Goal: Task Accomplishment & Management: Complete application form

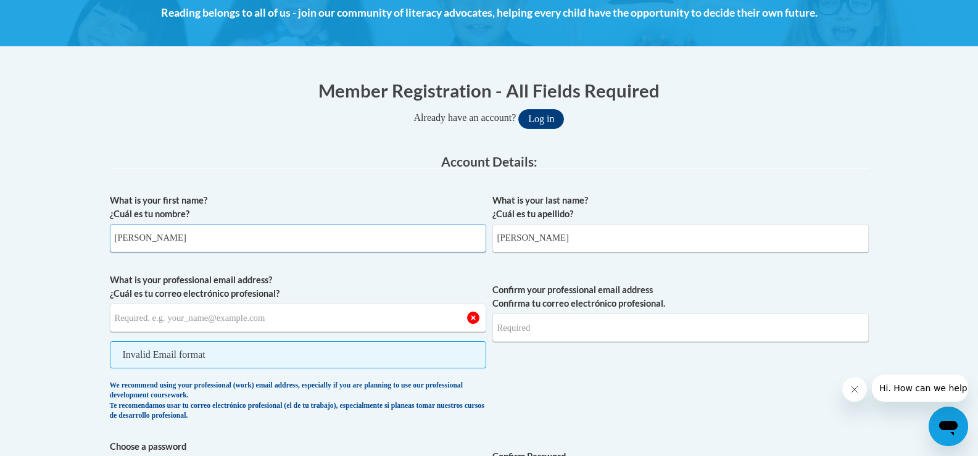
drag, startPoint x: 209, startPoint y: 239, endPoint x: 76, endPoint y: 238, distance: 132.6
type input "[PERSON_NAME]"
click at [141, 319] on input "What is your professional email address? ¿Cuál es tu correo electrónico profesi…" at bounding box center [298, 317] width 376 height 28
type input "[PERSON_NAME][EMAIL_ADDRESS][PERSON_NAME][DOMAIN_NAME]"
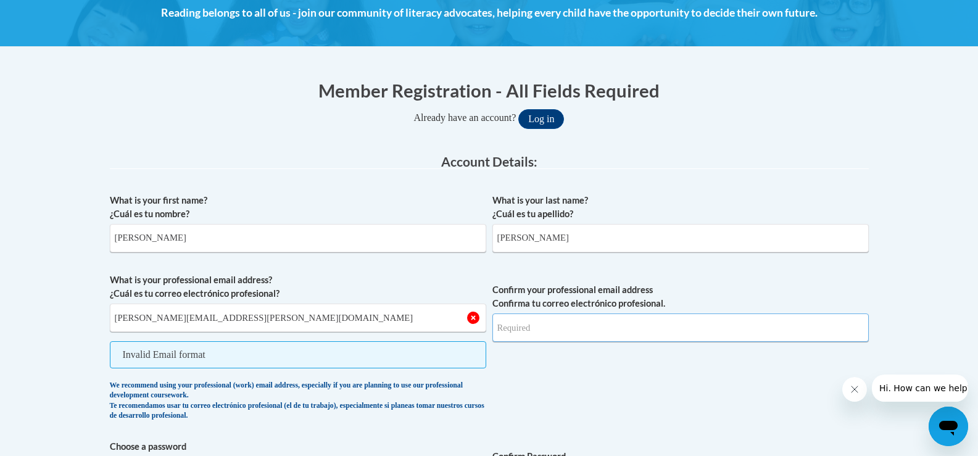
type input "[PERSON_NAME][EMAIL_ADDRESS][PERSON_NAME][DOMAIN_NAME]"
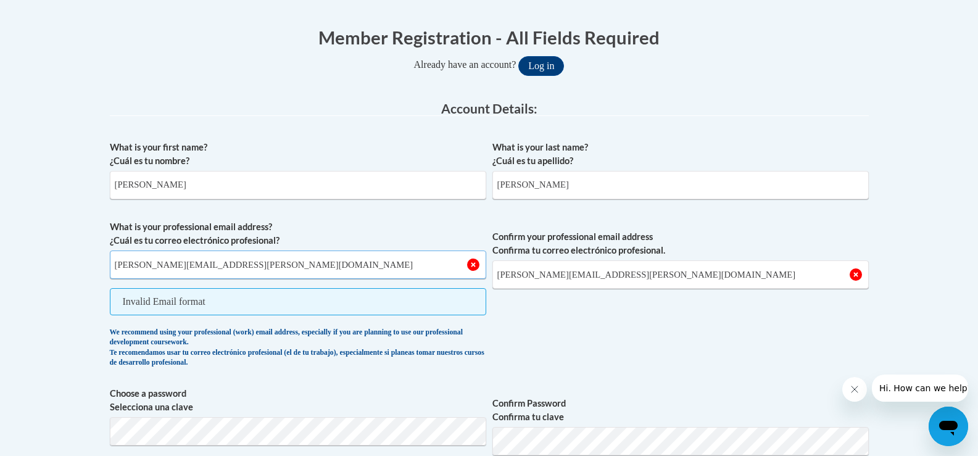
scroll to position [308, 0]
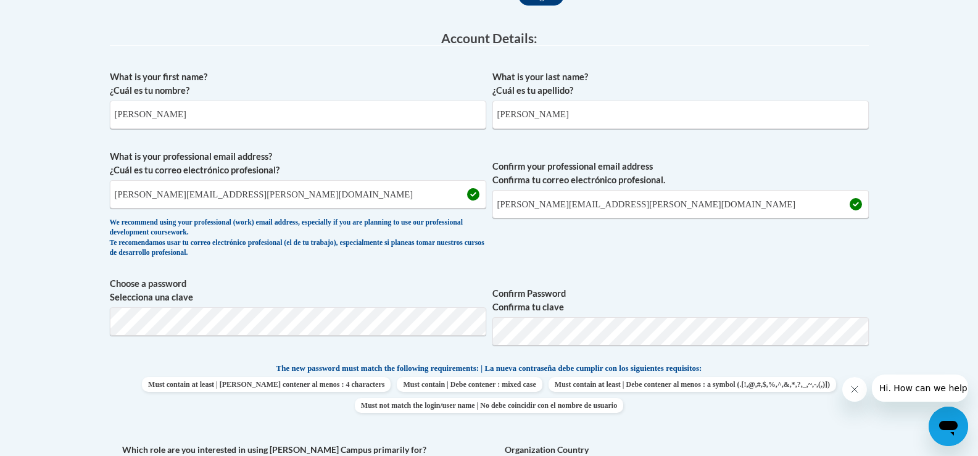
click at [244, 225] on div "We recommend using your professional (work) email address, especially if you ar…" at bounding box center [298, 238] width 376 height 41
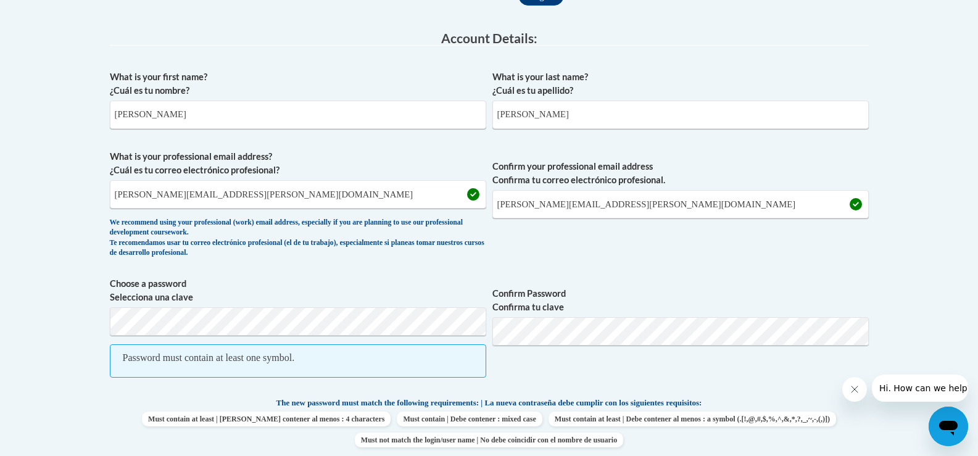
click at [588, 287] on label "Confirm Password Confirma tu clave" at bounding box center [680, 300] width 376 height 27
click at [560, 202] on input "[PERSON_NAME][EMAIL_ADDRESS][PERSON_NAME][DOMAIN_NAME]" at bounding box center [680, 204] width 376 height 28
click at [93, 313] on body "This site uses cookies to help improve your learning experience. By continuing …" at bounding box center [489, 462] width 978 height 1540
click at [760, 306] on label "Confirm Password Confirma tu clave" at bounding box center [680, 300] width 376 height 27
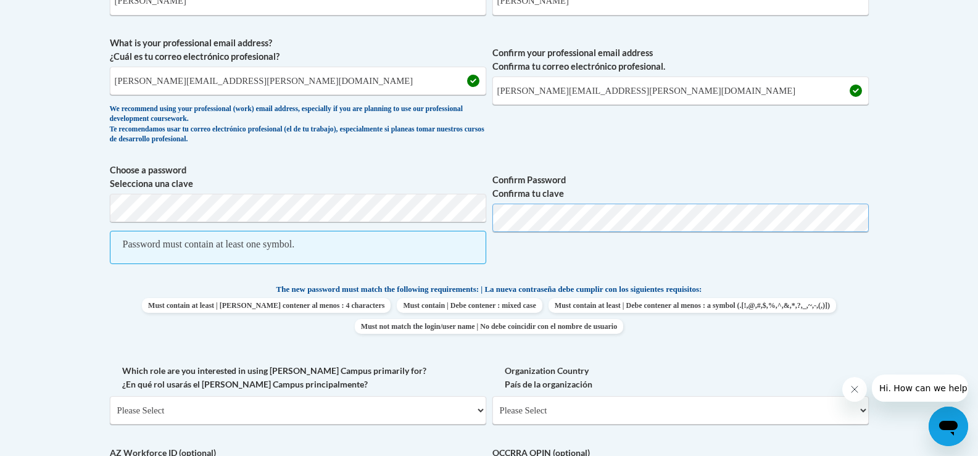
scroll to position [555, 0]
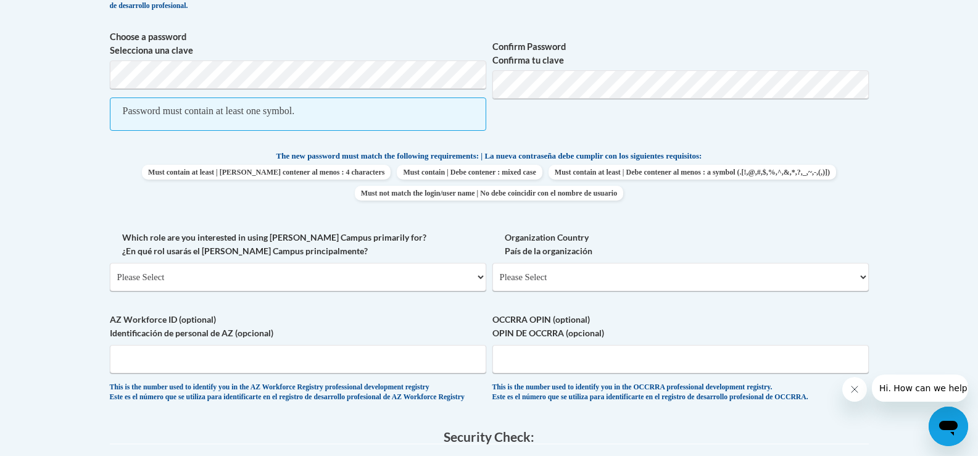
click at [548, 179] on span "Must contain at least | Debe contener al menos : a symbol (.[!,@,#,$,%,^,&,*,?,…" at bounding box center [691, 172] width 287 height 15
click at [366, 273] on select "Please Select College/University | Colegio/Universidad Community/Nonprofit Part…" at bounding box center [298, 277] width 376 height 28
select select "fbf2d438-af2f-41f8-98f1-81c410e29de3"
click at [110, 263] on select "Please Select College/University | Colegio/Universidad Community/Nonprofit Part…" at bounding box center [298, 277] width 376 height 28
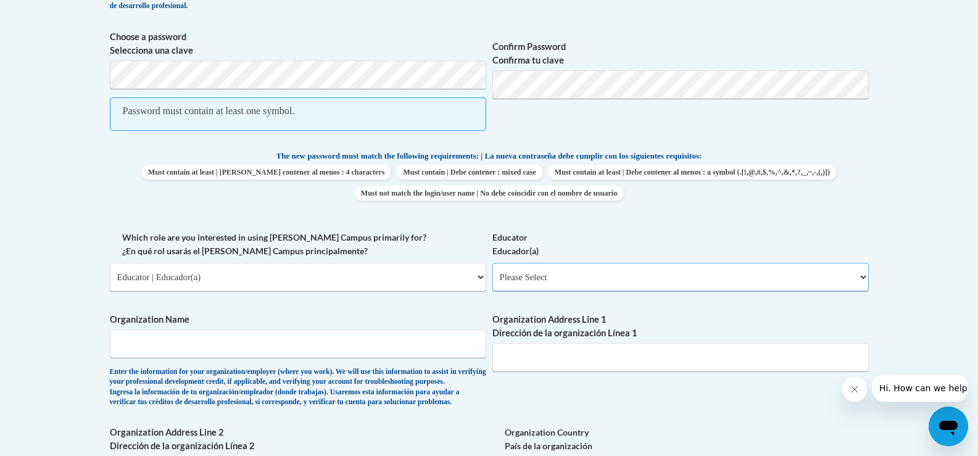
click at [582, 279] on select "Please Select Early Learning/Daycare Teacher/Family Home Care Provider | Maestr…" at bounding box center [680, 277] width 376 height 28
select select "5e2af403-4f2c-4e49-a02f-103e55d7b75b"
click at [492, 263] on select "Please Select Early Learning/Daycare Teacher/Family Home Care Provider | Maestr…" at bounding box center [680, 277] width 376 height 28
click at [315, 360] on span "Organization Name Enter the information for your organization/employer (where y…" at bounding box center [298, 360] width 376 height 94
click at [320, 348] on input "Organization Name" at bounding box center [298, 343] width 376 height 28
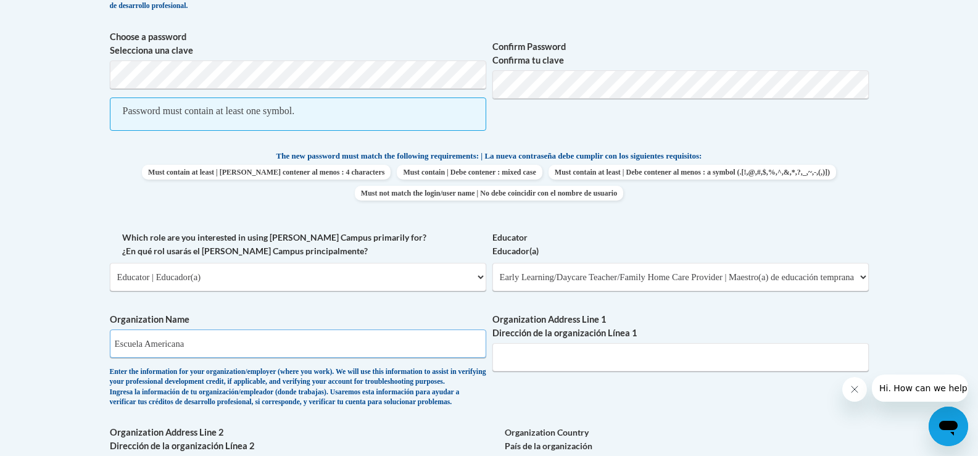
type input "Escuela Americana"
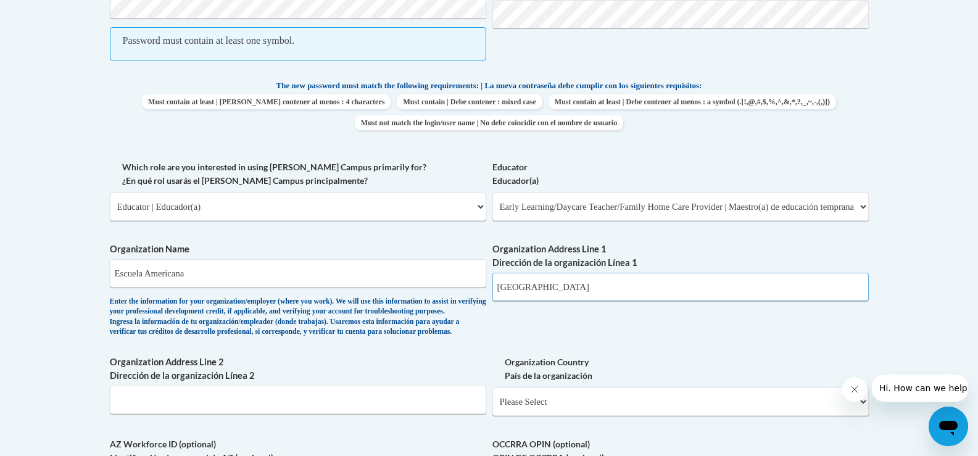
scroll to position [740, 0]
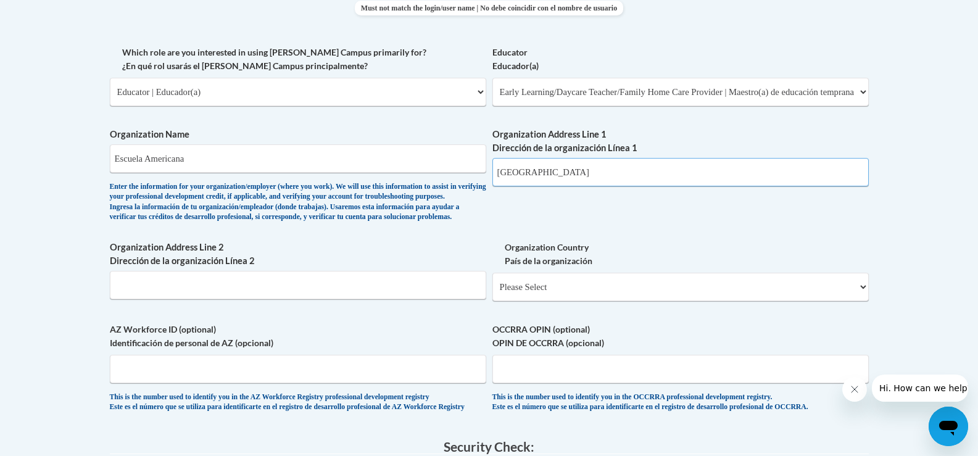
type input "[GEOGRAPHIC_DATA]"
click at [133, 383] on input "AZ Workforce ID (optional) Identificación de personal de AZ (opcional)" at bounding box center [298, 369] width 376 height 28
click at [693, 300] on select "Please Select [GEOGRAPHIC_DATA] | [GEOGRAPHIC_DATA] Outside of [GEOGRAPHIC_DATA…" at bounding box center [680, 287] width 376 height 28
select select "2ba6c5f2-6ab4-47b5-9408-0a73ae60d186"
click at [492, 293] on select "Please Select [GEOGRAPHIC_DATA] | [GEOGRAPHIC_DATA] Outside of [GEOGRAPHIC_DATA…" at bounding box center [680, 287] width 376 height 28
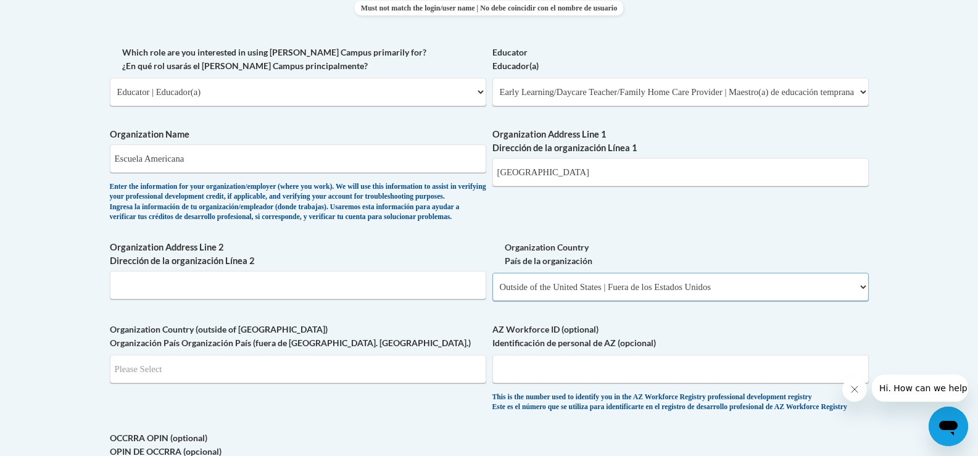
select select
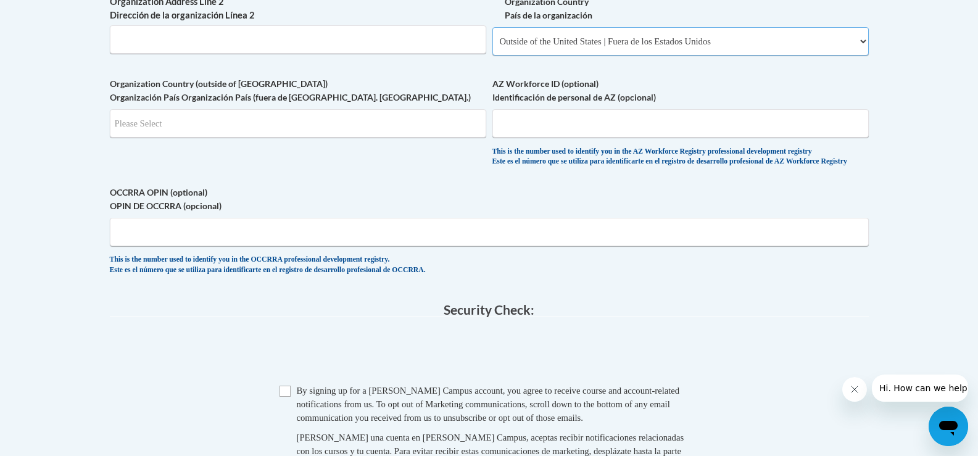
scroll to position [987, 0]
click at [298, 124] on span "Organization Country (outside of [GEOGRAPHIC_DATA]) Organización País Organizac…" at bounding box center [298, 106] width 376 height 60
click at [299, 135] on input "Search" at bounding box center [298, 122] width 376 height 28
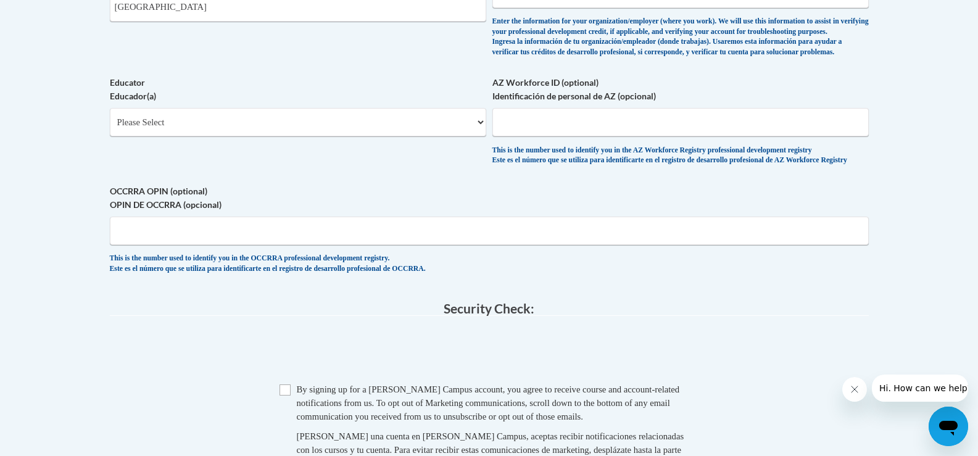
scroll to position [772, 0]
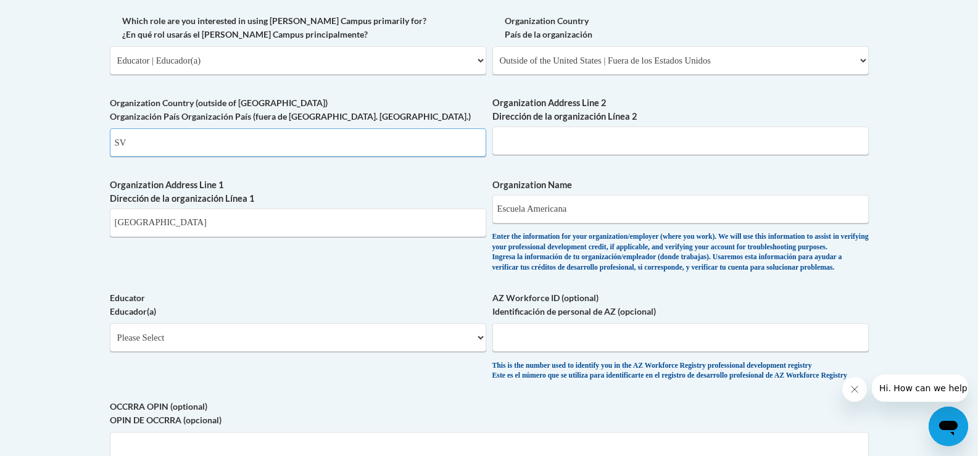
type input "SV"
click at [683, 137] on input "Organization Address Line 2 Dirección de la organización Línea 2" at bounding box center [680, 140] width 376 height 28
click at [301, 273] on div "What is your first name? ¿Cuál es tu nombre? [PERSON_NAME] What is your last na…" at bounding box center [489, 51] width 759 height 901
click at [248, 352] on select "Please Select Early Learning/Daycare Teacher/Family Home Care Provider | Maestr…" at bounding box center [298, 337] width 376 height 28
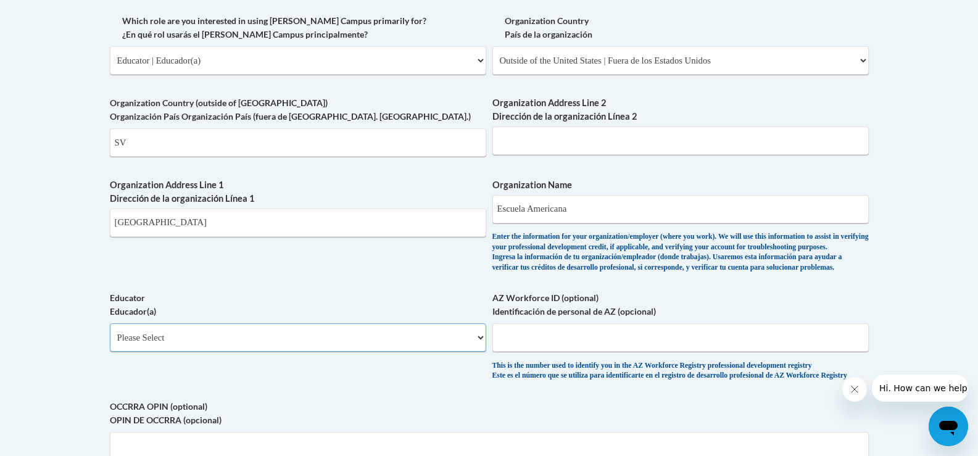
select select "5e2af403-4f2c-4e49-a02f-103e55d7b75b"
click at [110, 343] on select "Please Select Early Learning/Daycare Teacher/Family Home Care Provider | Maestr…" at bounding box center [298, 337] width 376 height 28
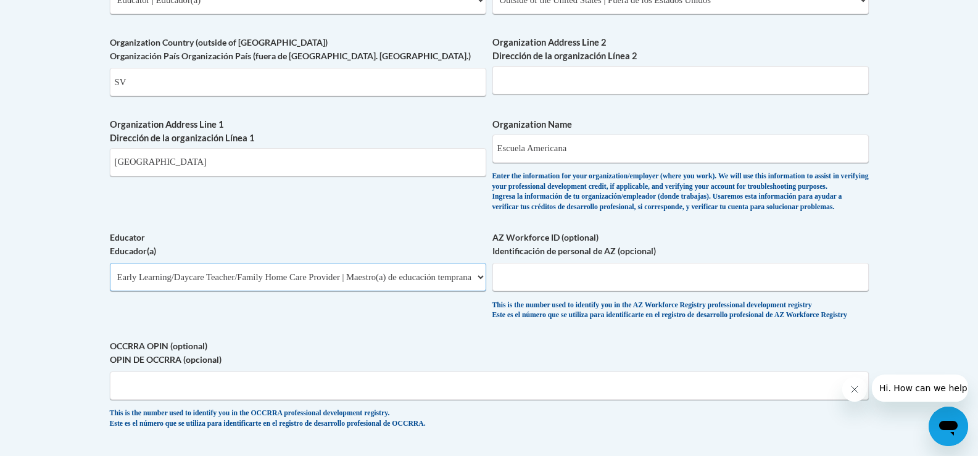
scroll to position [895, 0]
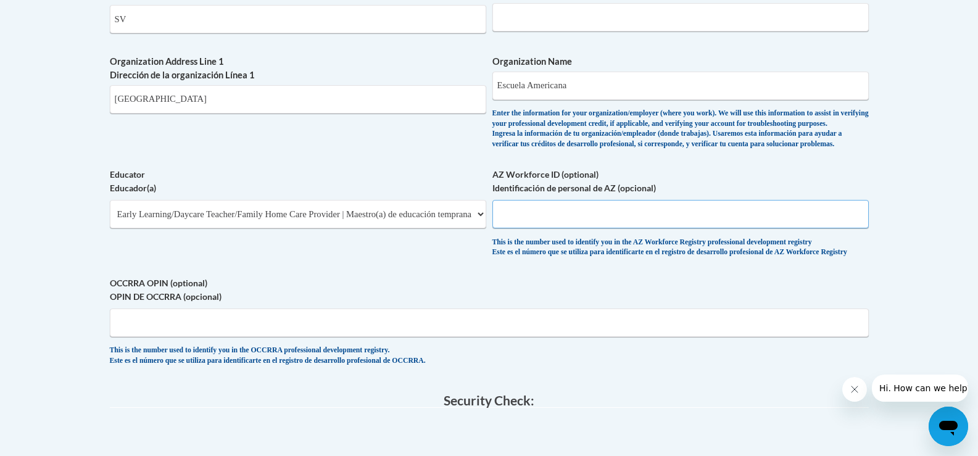
click at [559, 228] on input "AZ Workforce ID (optional) Identificación de personal de AZ (opcional)" at bounding box center [680, 214] width 376 height 28
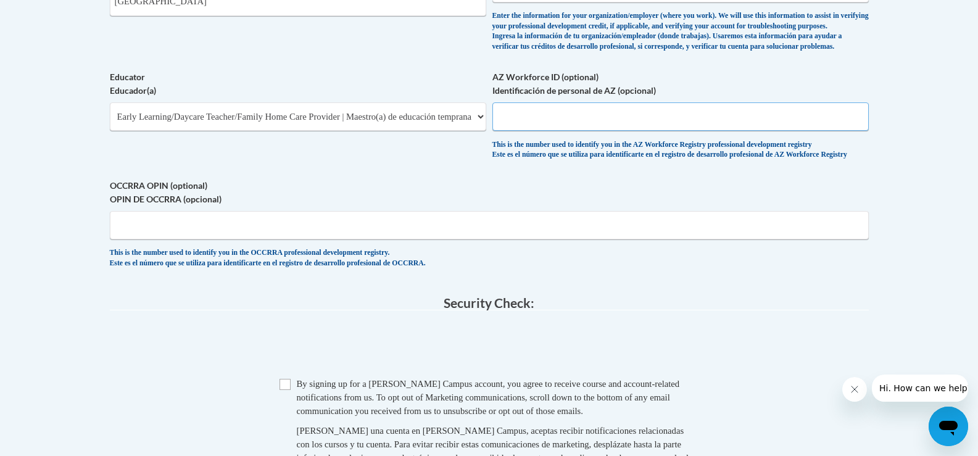
scroll to position [1142, 0]
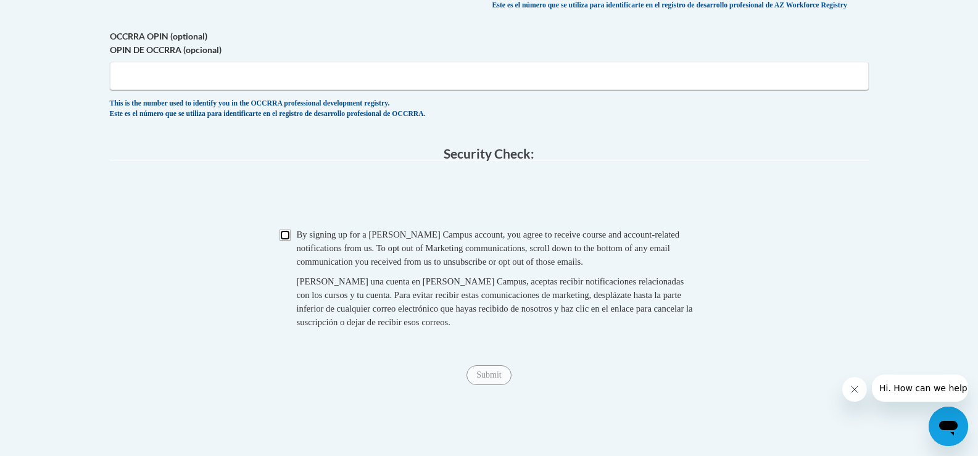
click at [287, 241] on input "Checkbox" at bounding box center [284, 234] width 11 height 11
checkbox input "true"
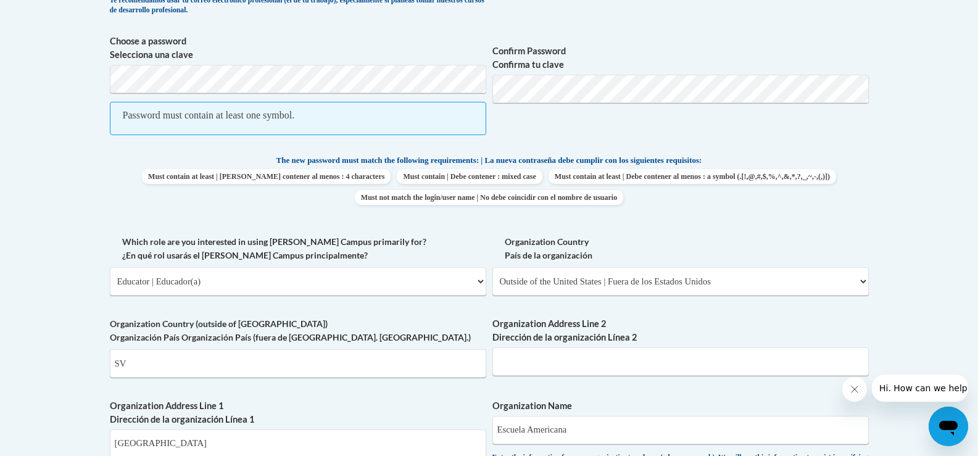
scroll to position [402, 0]
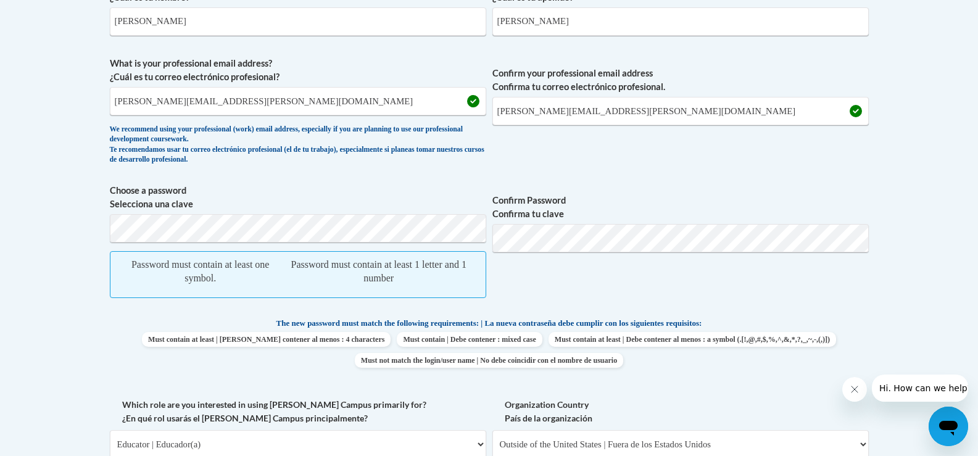
click at [661, 221] on span "Confirm Password Confirma tu clave" at bounding box center [680, 247] width 376 height 127
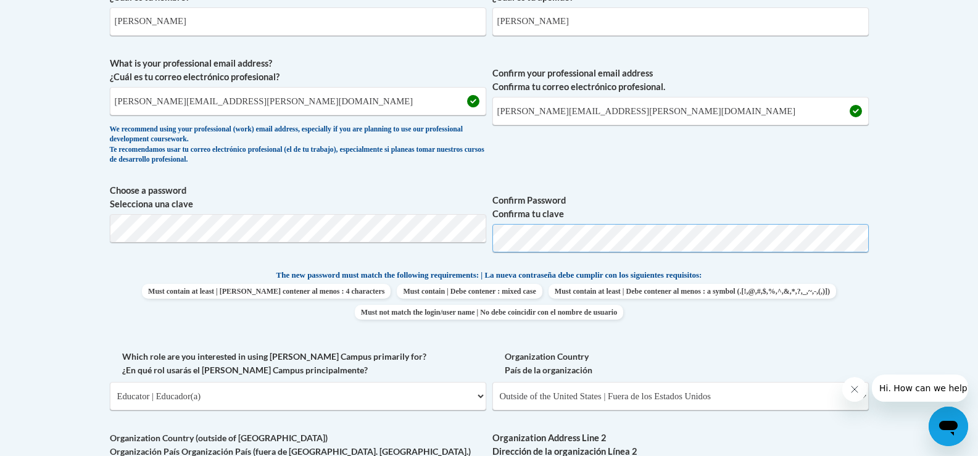
click at [460, 241] on span "Choose a password Selecciona una clave Confirm Password Confirma tu clave" at bounding box center [489, 223] width 759 height 78
click at [853, 299] on span "Must contain at least | Debe contener al menos : 4 characters Must contain | De…" at bounding box center [489, 302] width 759 height 36
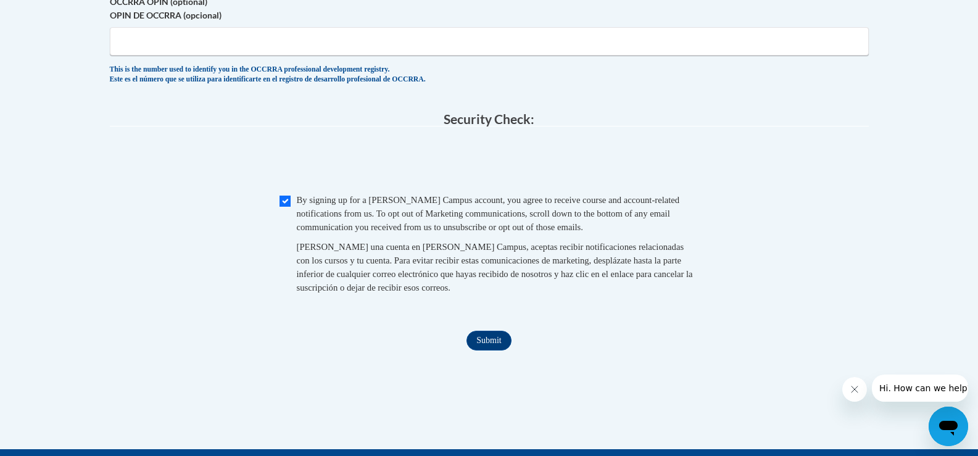
scroll to position [1265, 0]
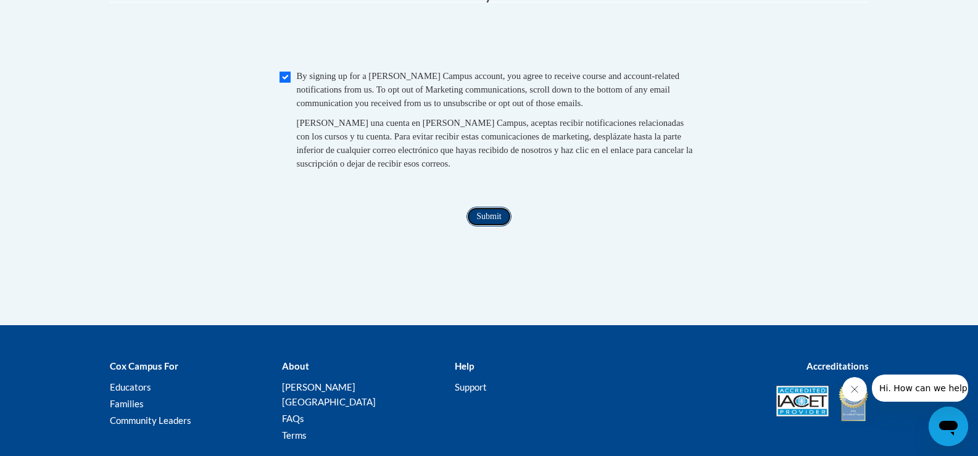
click at [477, 226] on input "Submit" at bounding box center [488, 217] width 44 height 20
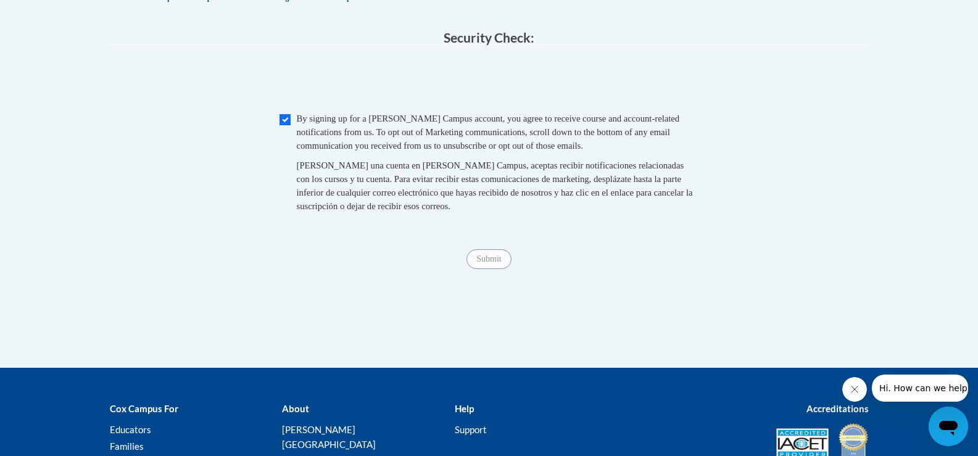
scroll to position [1142, 0]
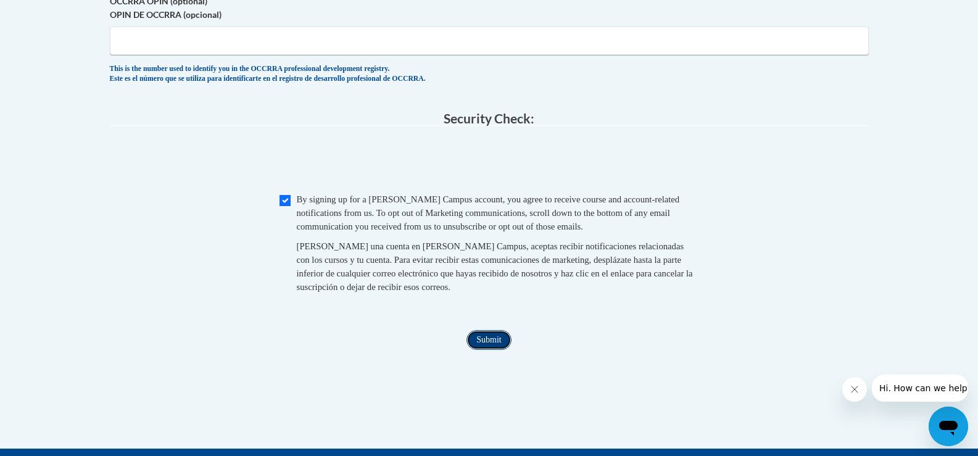
click at [491, 350] on input "Submit" at bounding box center [488, 340] width 44 height 20
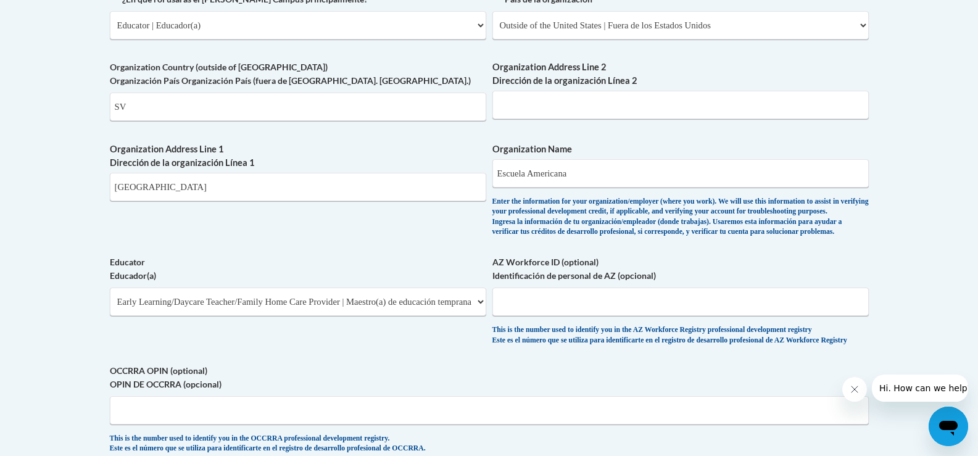
scroll to position [772, 0]
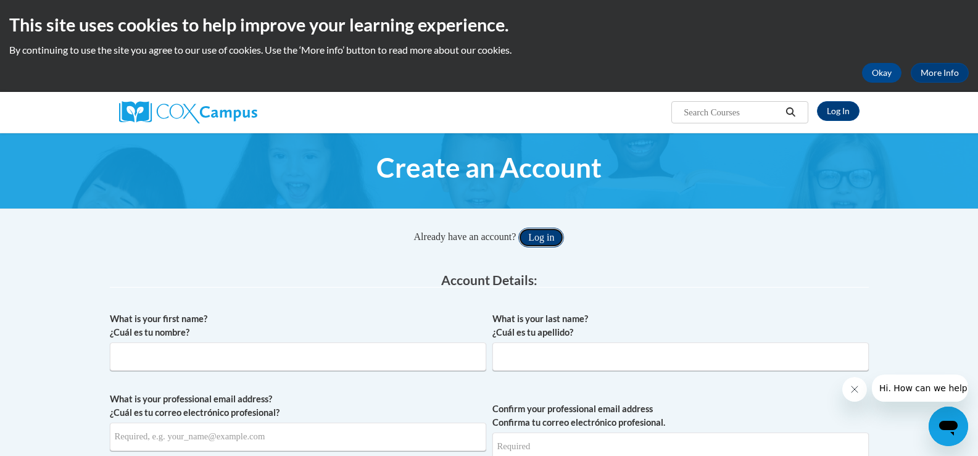
click at [561, 236] on button "Log in" at bounding box center [541, 238] width 46 height 20
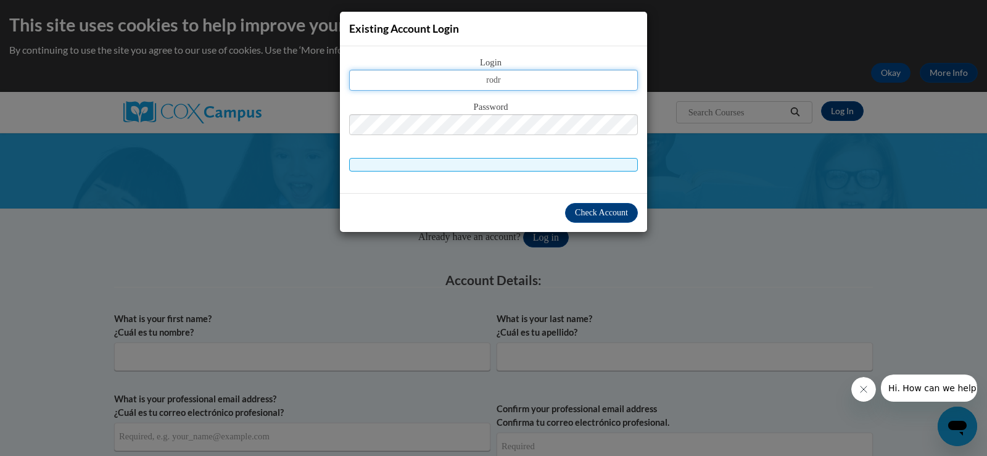
type input "[PERSON_NAME][EMAIL_ADDRESS][PERSON_NAME][DOMAIN_NAME]"
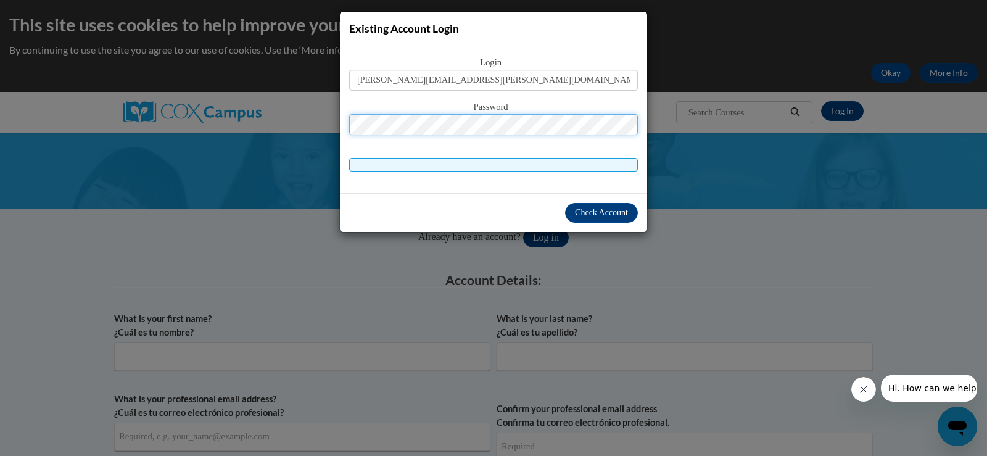
click at [523, 228] on button "Log in" at bounding box center [546, 238] width 46 height 20
click at [608, 208] on span "Check Account" at bounding box center [601, 212] width 53 height 9
